Goal: Find specific page/section: Find specific page/section

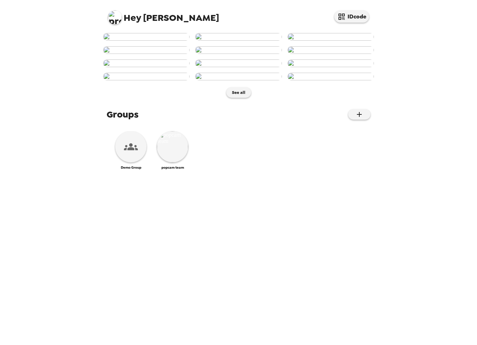
click at [110, 19] on img at bounding box center [115, 17] width 14 height 14
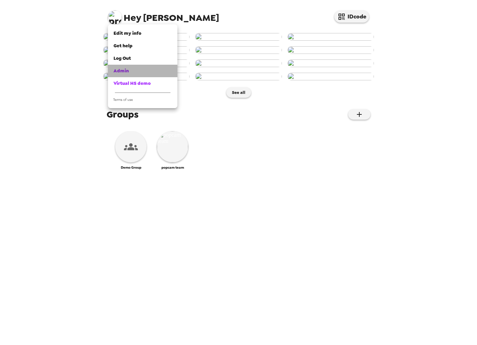
click at [123, 72] on span "Admin" at bounding box center [121, 71] width 15 height 6
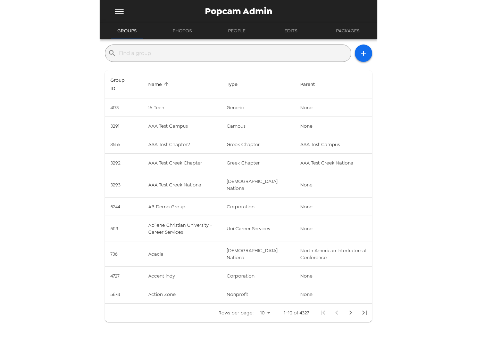
click at [148, 55] on input "text" at bounding box center [233, 53] width 229 height 11
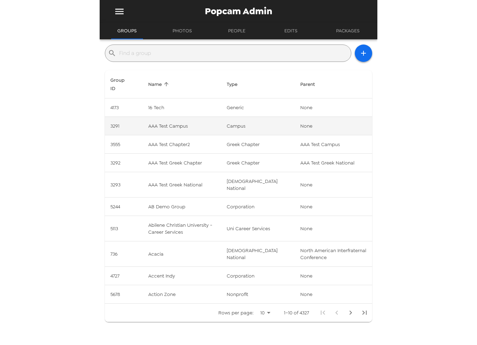
click at [139, 118] on td "3291" at bounding box center [124, 126] width 38 height 18
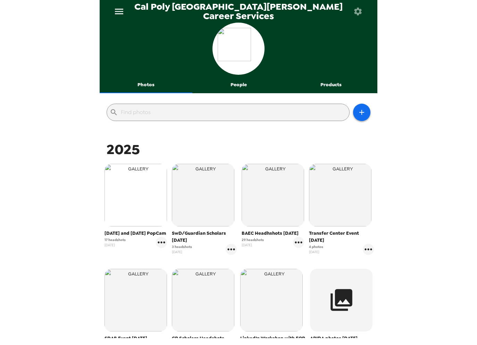
click at [135, 214] on img "button" at bounding box center [136, 195] width 63 height 63
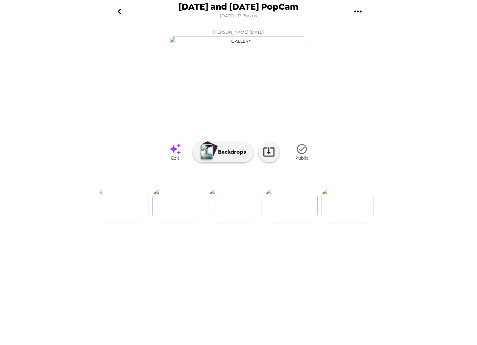
scroll to position [0, 227]
click at [169, 155] on icon at bounding box center [175, 149] width 12 height 12
click at [290, 224] on img at bounding box center [292, 206] width 53 height 36
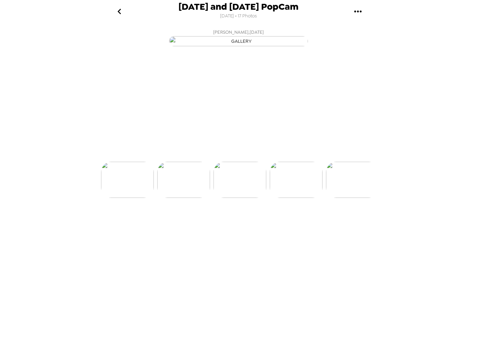
scroll to position [0, 280]
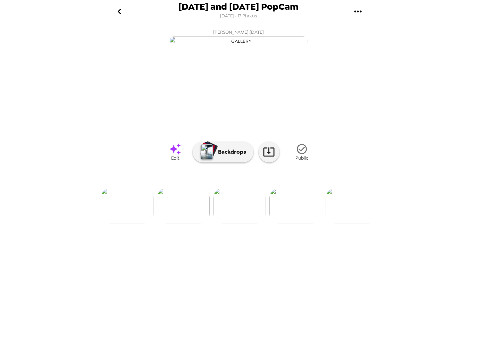
click at [177, 161] on span "Edit" at bounding box center [175, 158] width 8 height 6
